Goal: Find specific page/section: Find specific page/section

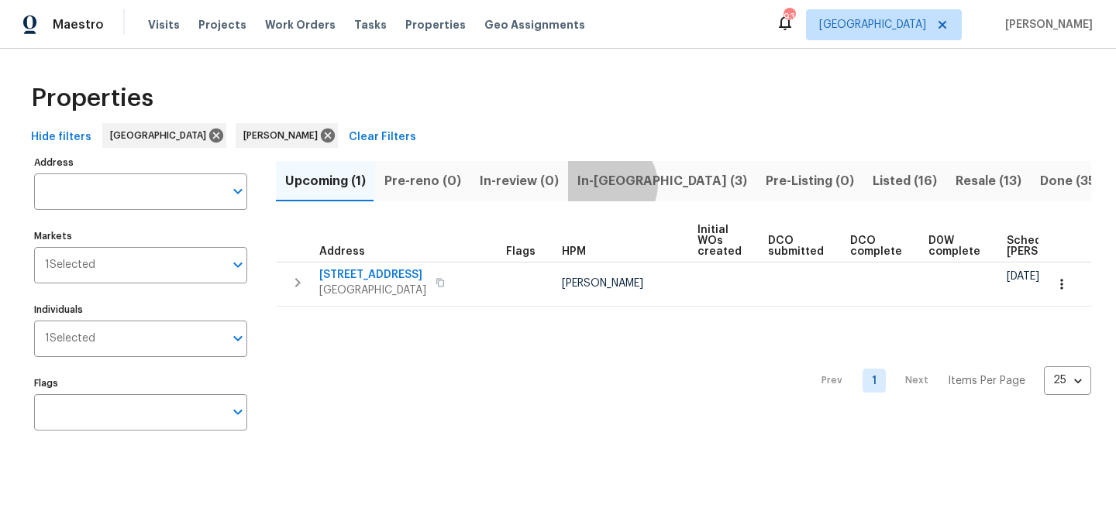
click at [600, 184] on span "In-[GEOGRAPHIC_DATA] (3)" at bounding box center [662, 181] width 170 height 22
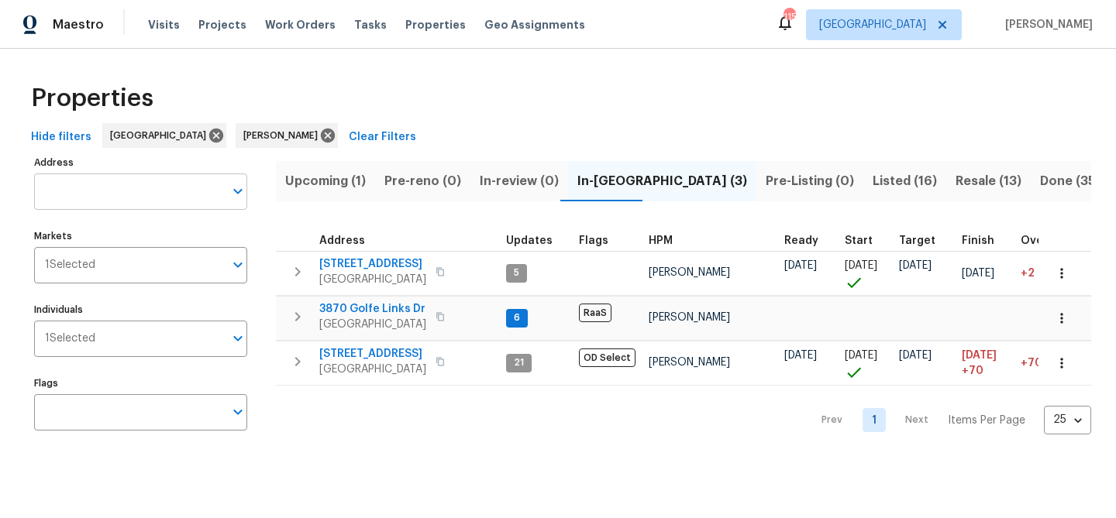
click at [168, 191] on input "Address" at bounding box center [129, 192] width 190 height 36
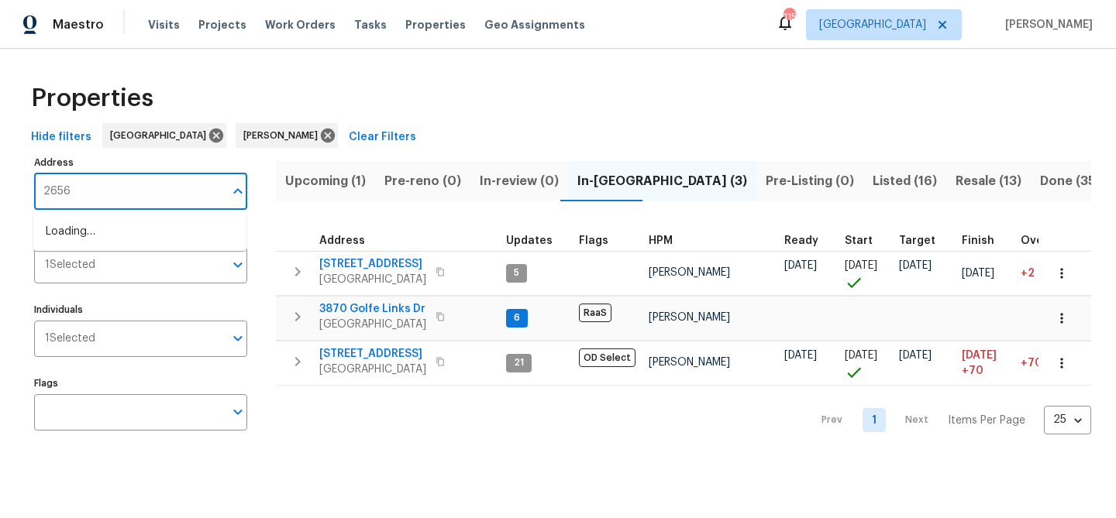
type input "2656"
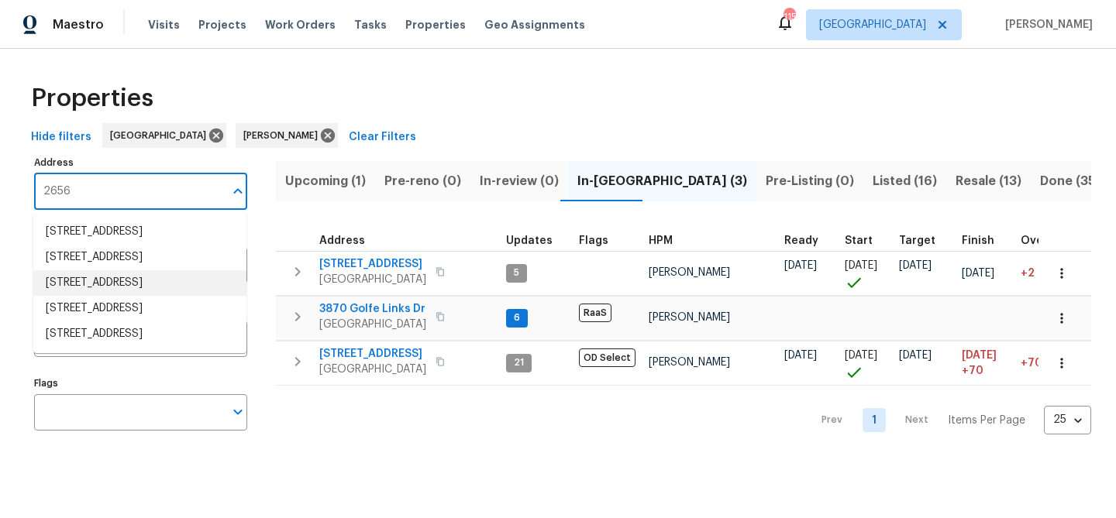
click at [134, 296] on li "[STREET_ADDRESS]" at bounding box center [139, 283] width 213 height 26
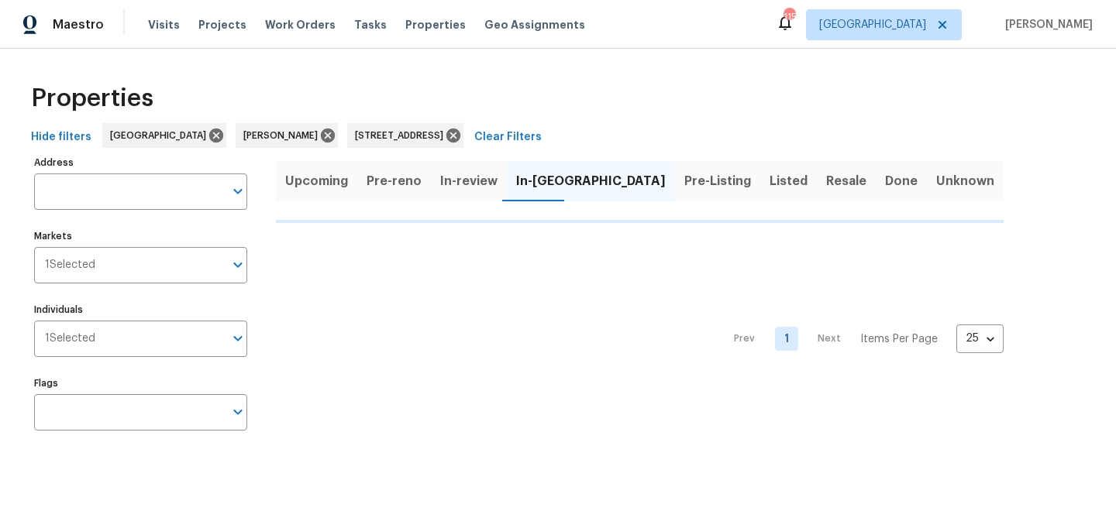
type input "[STREET_ADDRESS]"
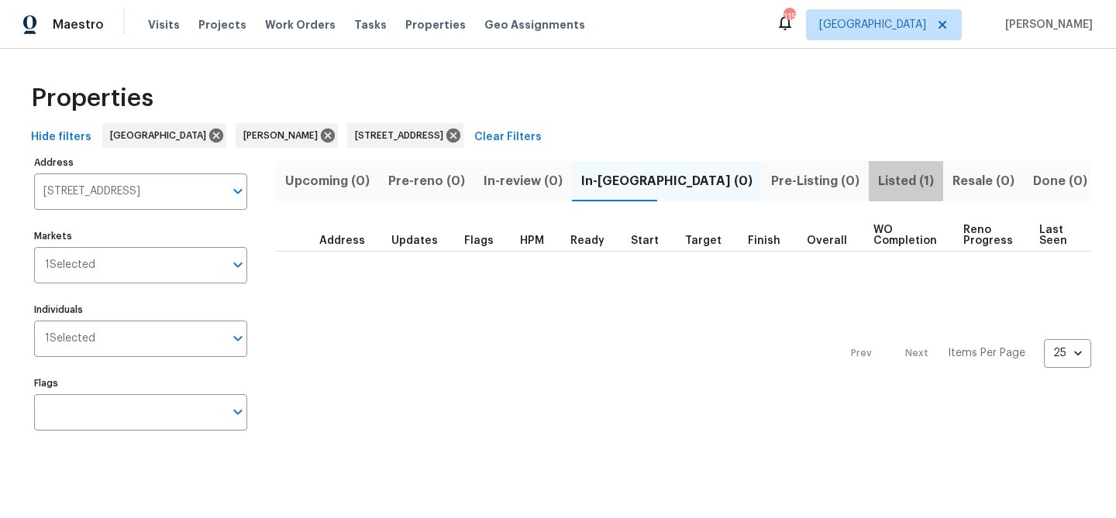
click at [878, 180] on span "Listed (1)" at bounding box center [906, 181] width 56 height 22
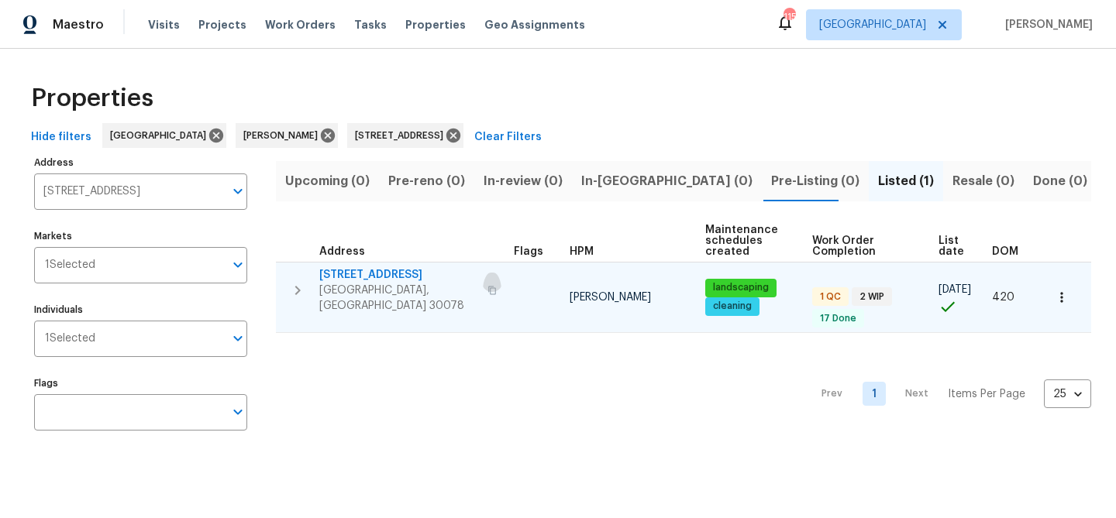
click at [483, 284] on button "button" at bounding box center [492, 290] width 19 height 37
click at [1064, 291] on icon "button" at bounding box center [1061, 297] width 15 height 15
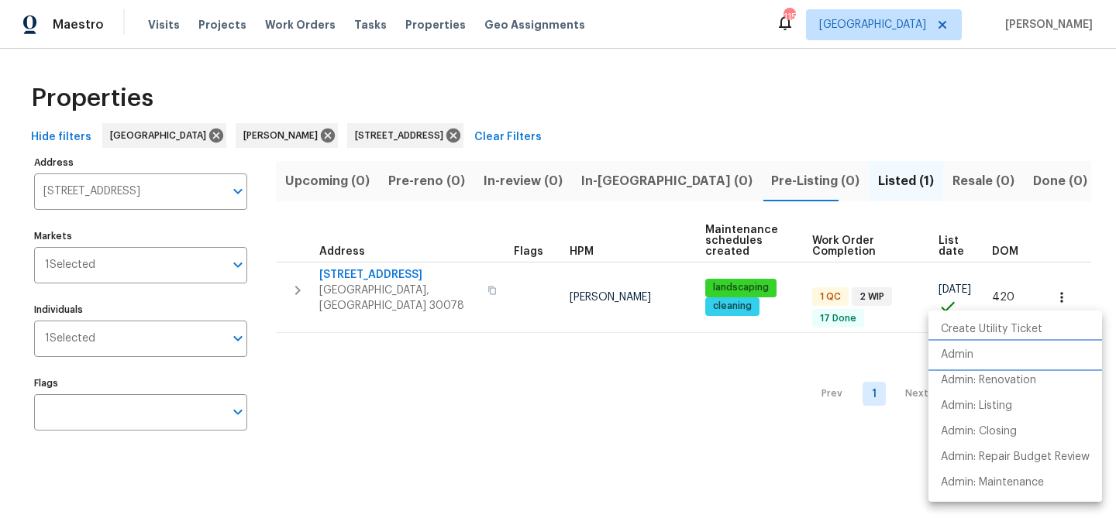
click at [989, 353] on li "Admin" at bounding box center [1015, 355] width 174 height 26
